Goal: Information Seeking & Learning: Find specific fact

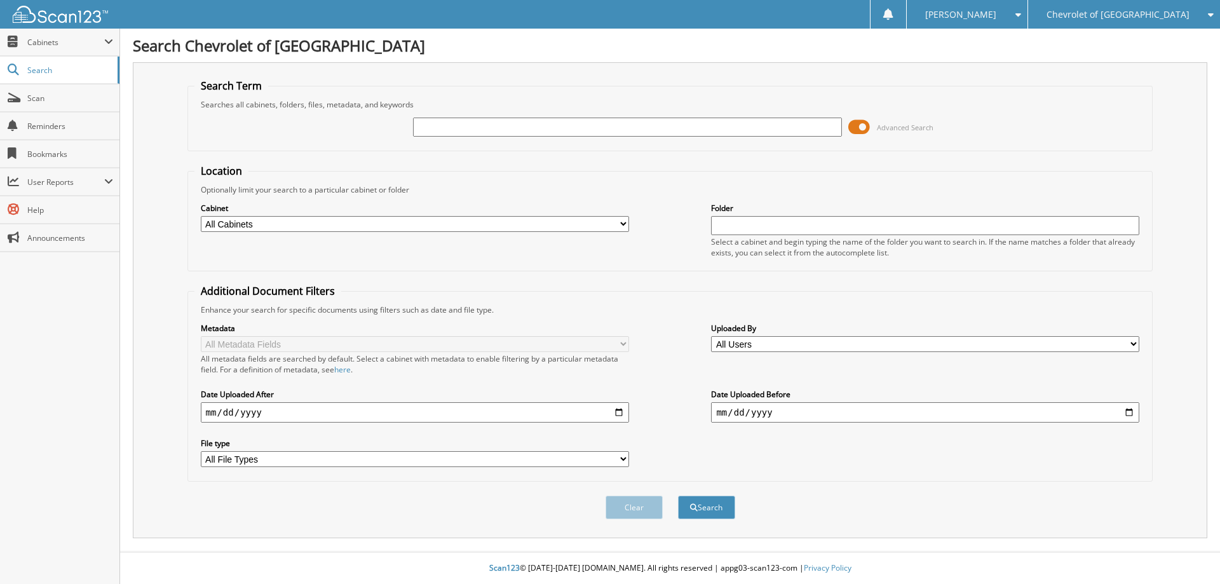
click at [496, 123] on input "text" at bounding box center [627, 127] width 428 height 19
type input "81662"
click at [678, 496] on button "Search" at bounding box center [706, 508] width 57 height 24
